Goal: Find specific page/section: Find specific page/section

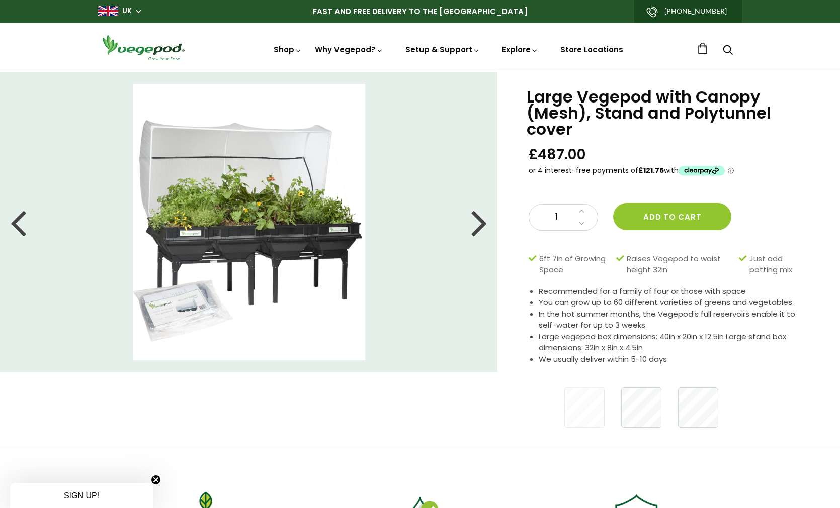
click at [482, 223] on div at bounding box center [479, 222] width 16 height 45
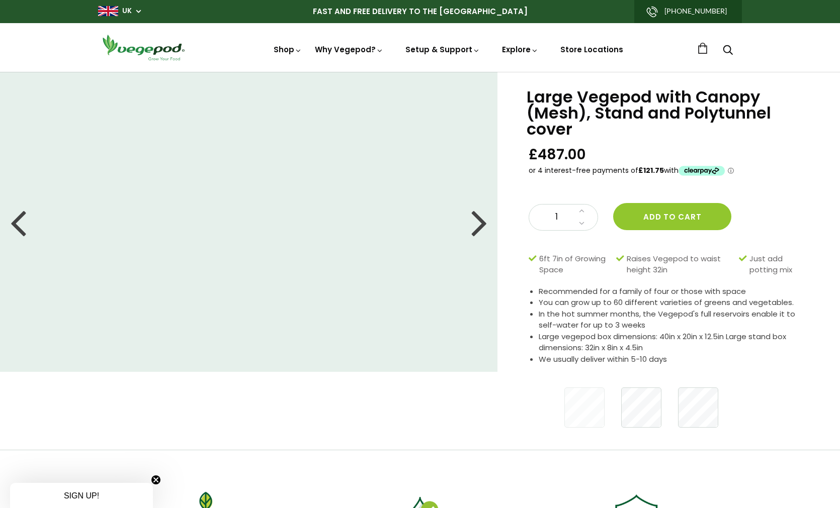
click at [482, 223] on div at bounding box center [479, 222] width 16 height 45
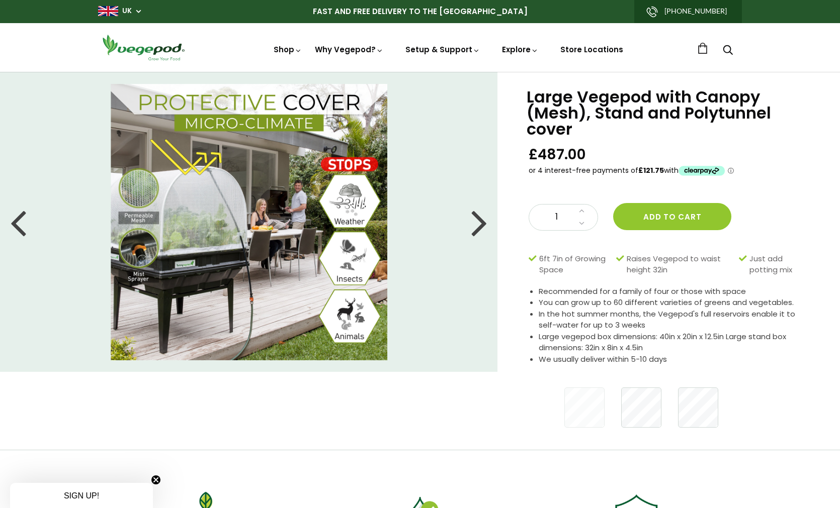
click at [482, 223] on div at bounding box center [479, 222] width 16 height 45
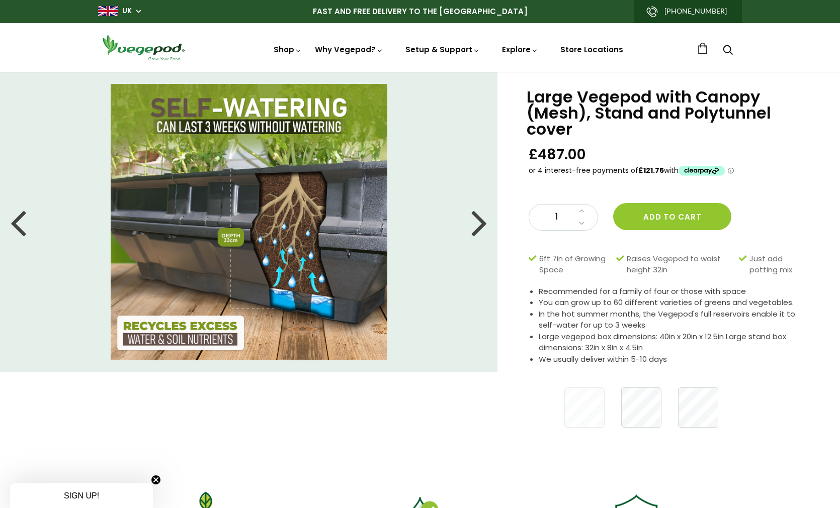
click at [482, 223] on div at bounding box center [479, 222] width 16 height 45
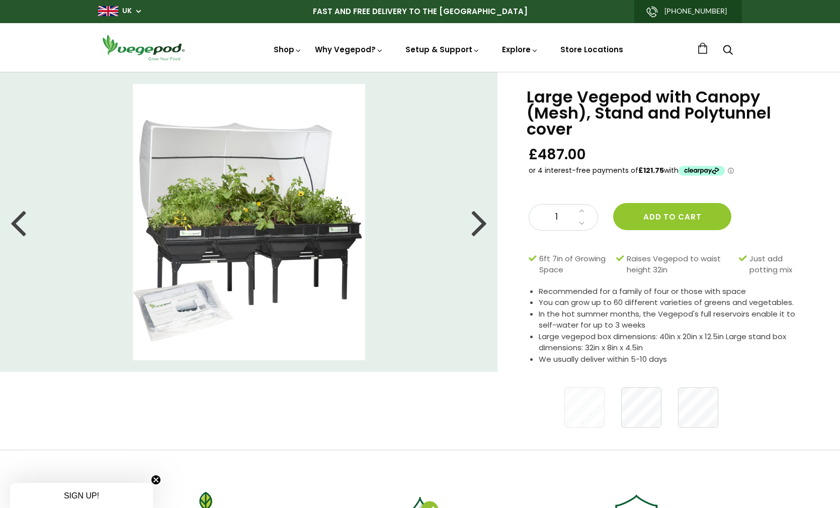
click at [482, 223] on div at bounding box center [479, 222] width 16 height 45
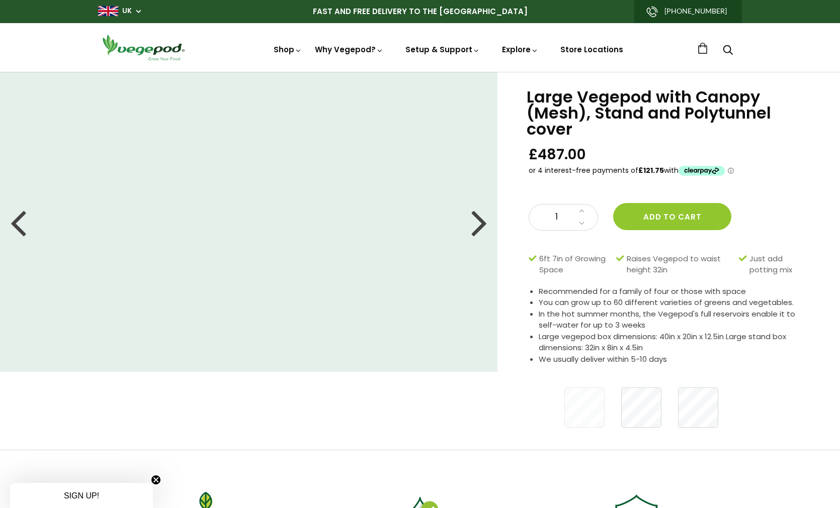
click at [475, 223] on div at bounding box center [479, 222] width 16 height 45
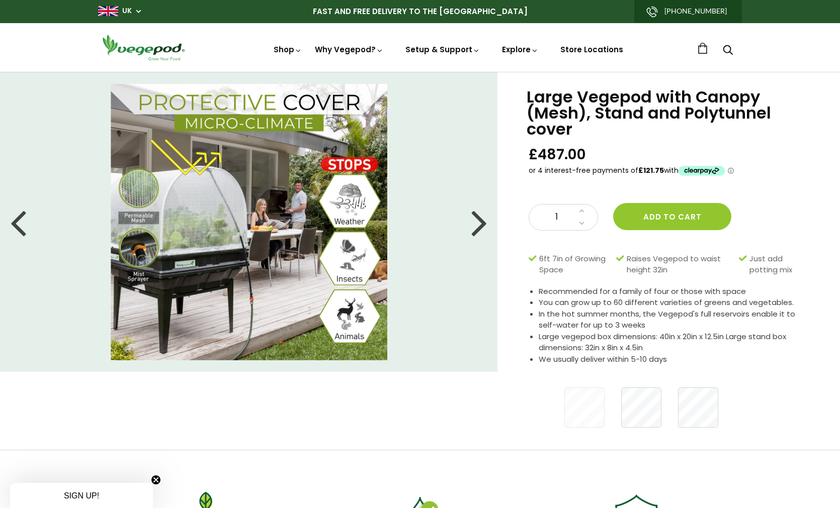
click at [479, 224] on div at bounding box center [479, 222] width 16 height 45
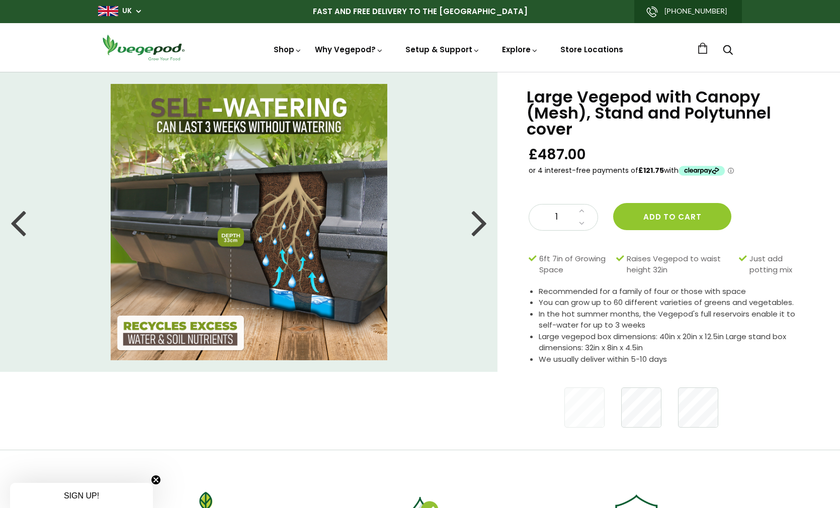
click at [479, 224] on div at bounding box center [479, 222] width 16 height 45
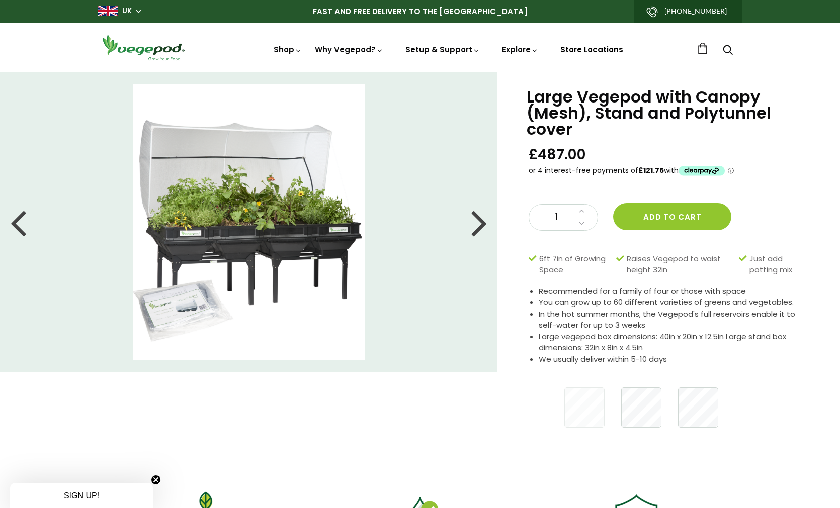
click at [589, 50] on link "Store Locations" at bounding box center [591, 49] width 63 height 11
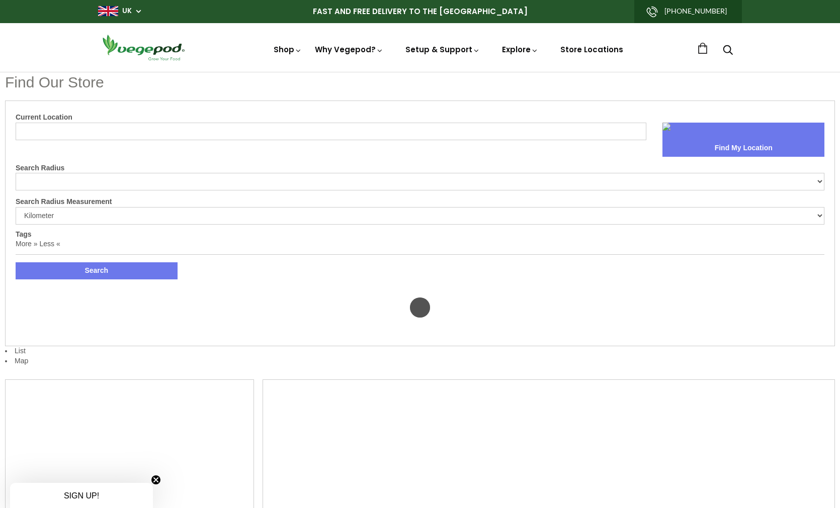
select select "m"
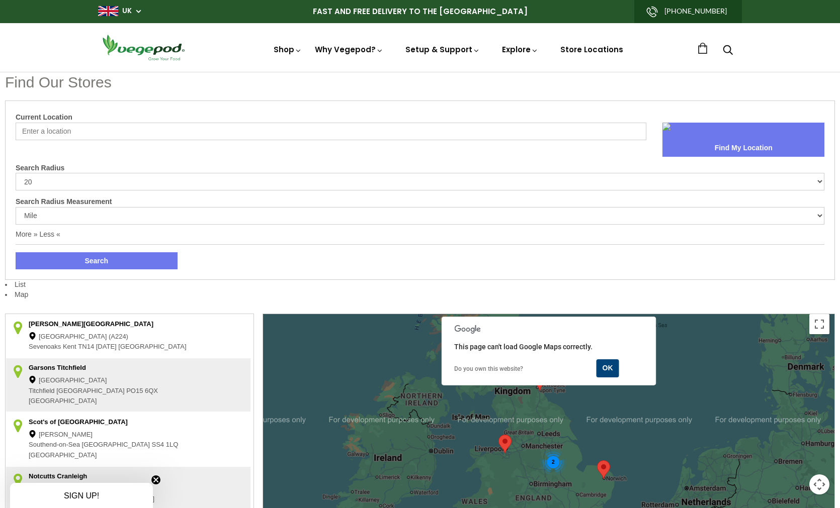
click at [66, 133] on input "Current Location" at bounding box center [331, 132] width 630 height 18
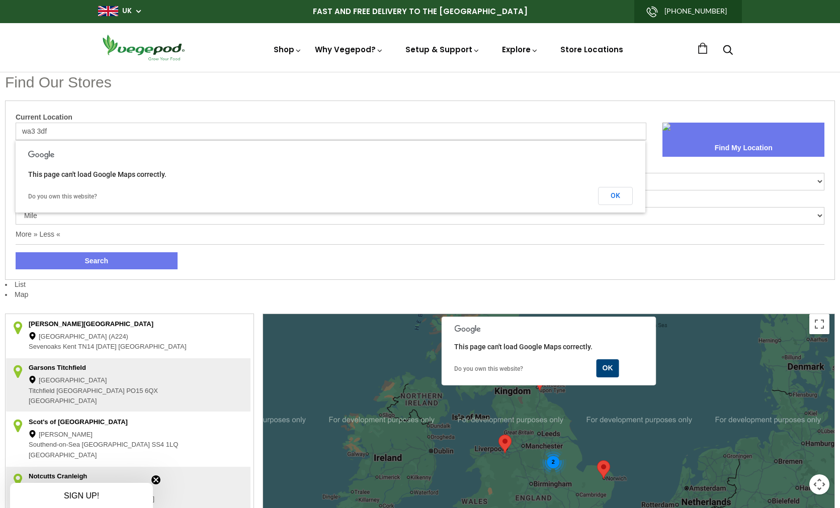
type input "wa3 3df"
click at [16, 252] on button "Search" at bounding box center [97, 260] width 162 height 17
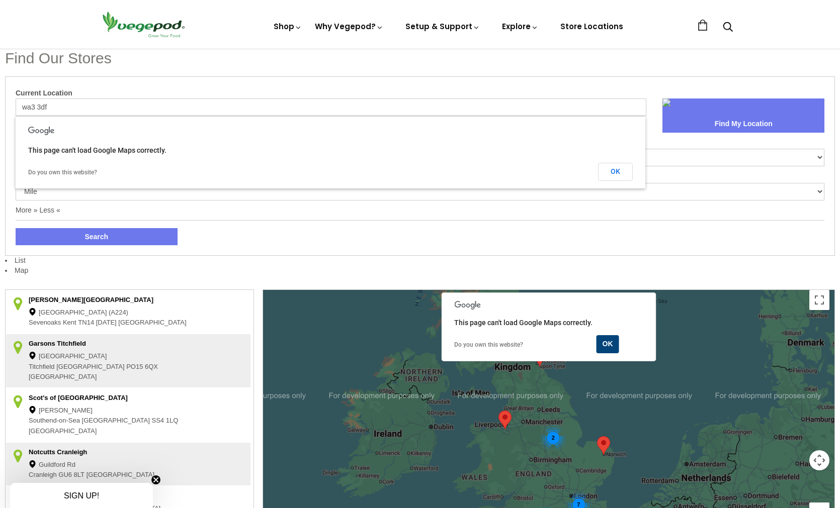
scroll to position [27, 0]
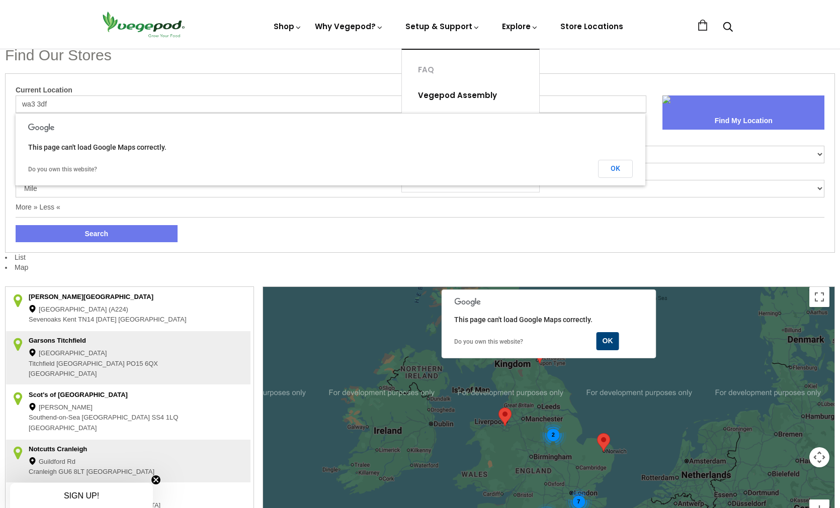
click at [441, 96] on link "Vegepod Assembly" at bounding box center [470, 96] width 137 height 26
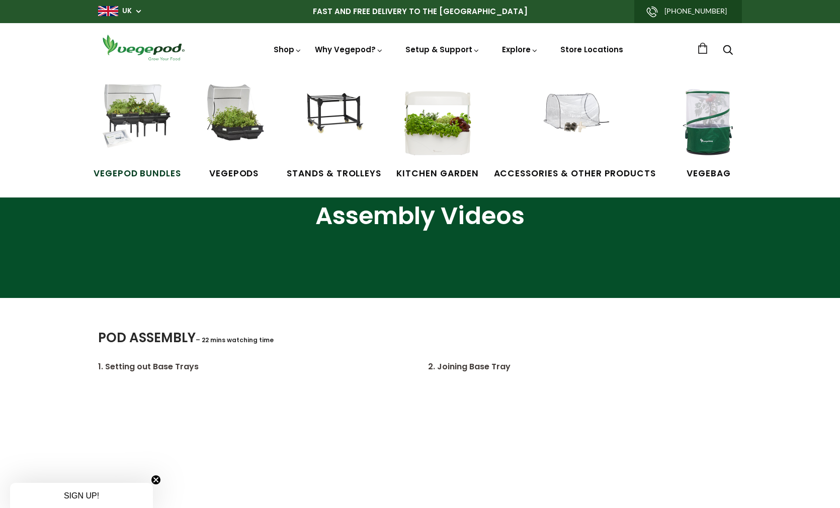
click at [152, 125] on img at bounding box center [137, 121] width 75 height 75
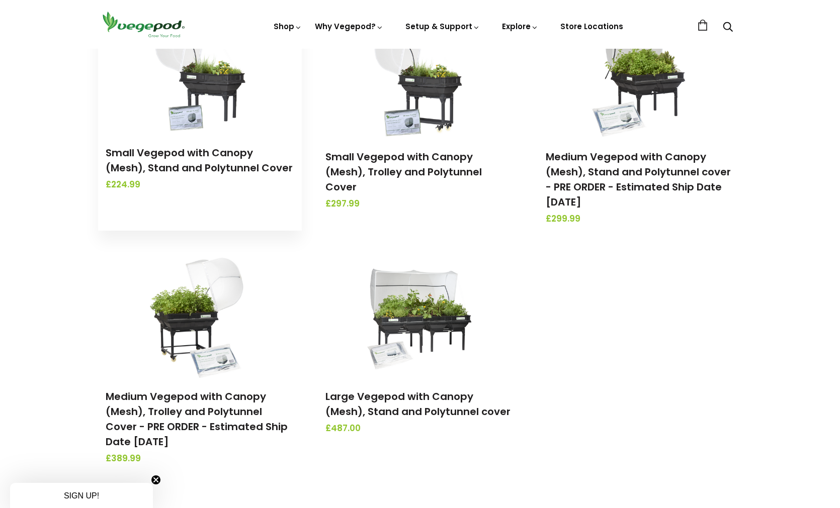
scroll to position [178, 0]
